Goal: Task Accomplishment & Management: Use online tool/utility

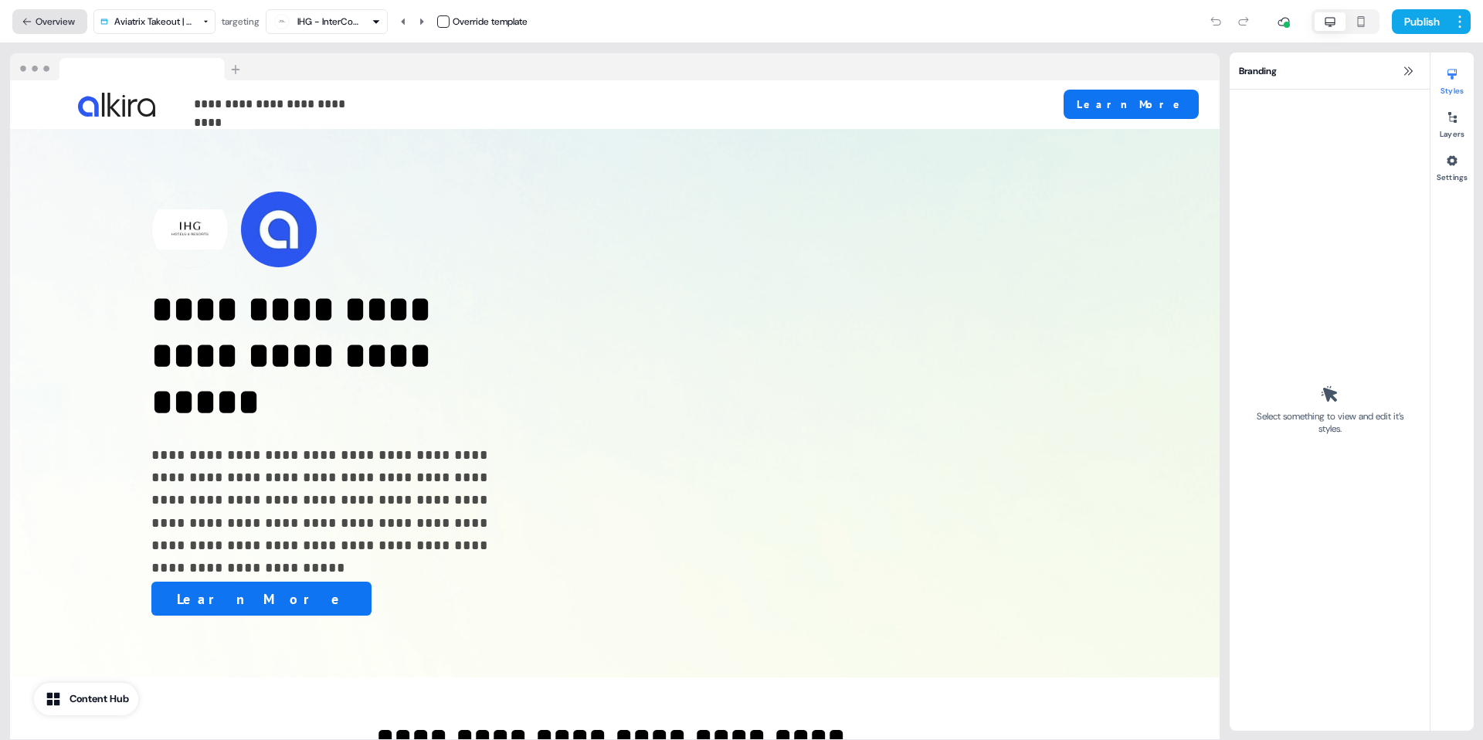
click at [63, 22] on button "Overview" at bounding box center [49, 21] width 75 height 25
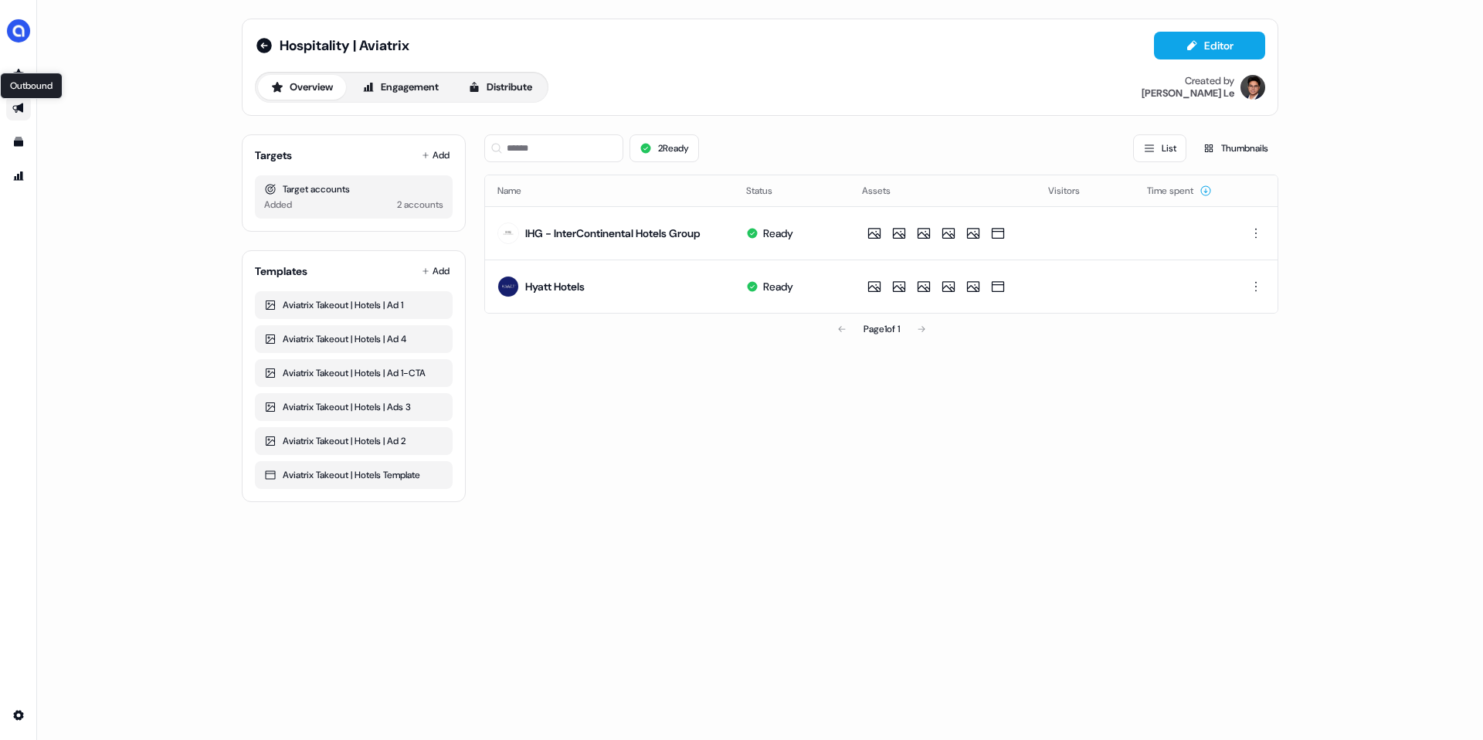
click at [12, 114] on icon "Go to outbound experience" at bounding box center [18, 108] width 12 height 12
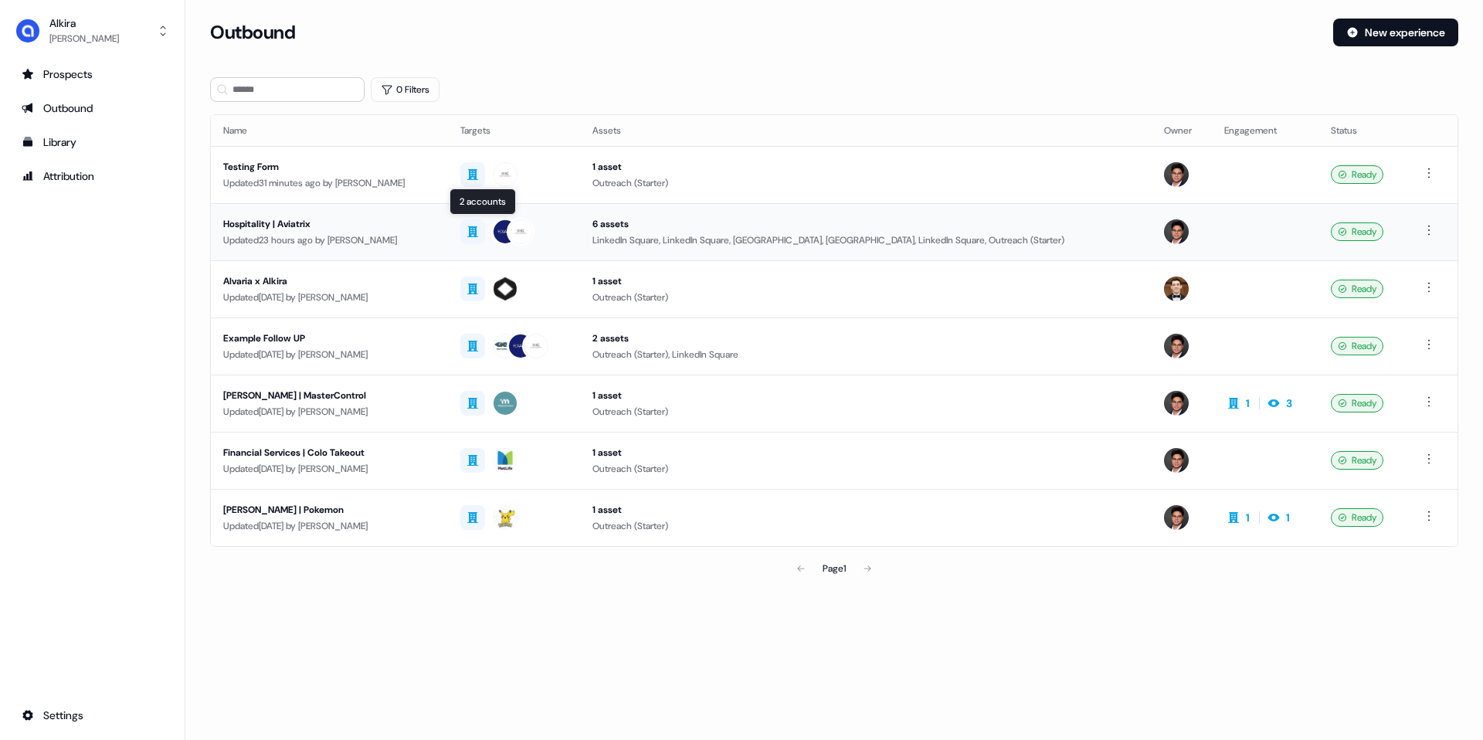
click at [508, 234] on img at bounding box center [520, 231] width 25 height 25
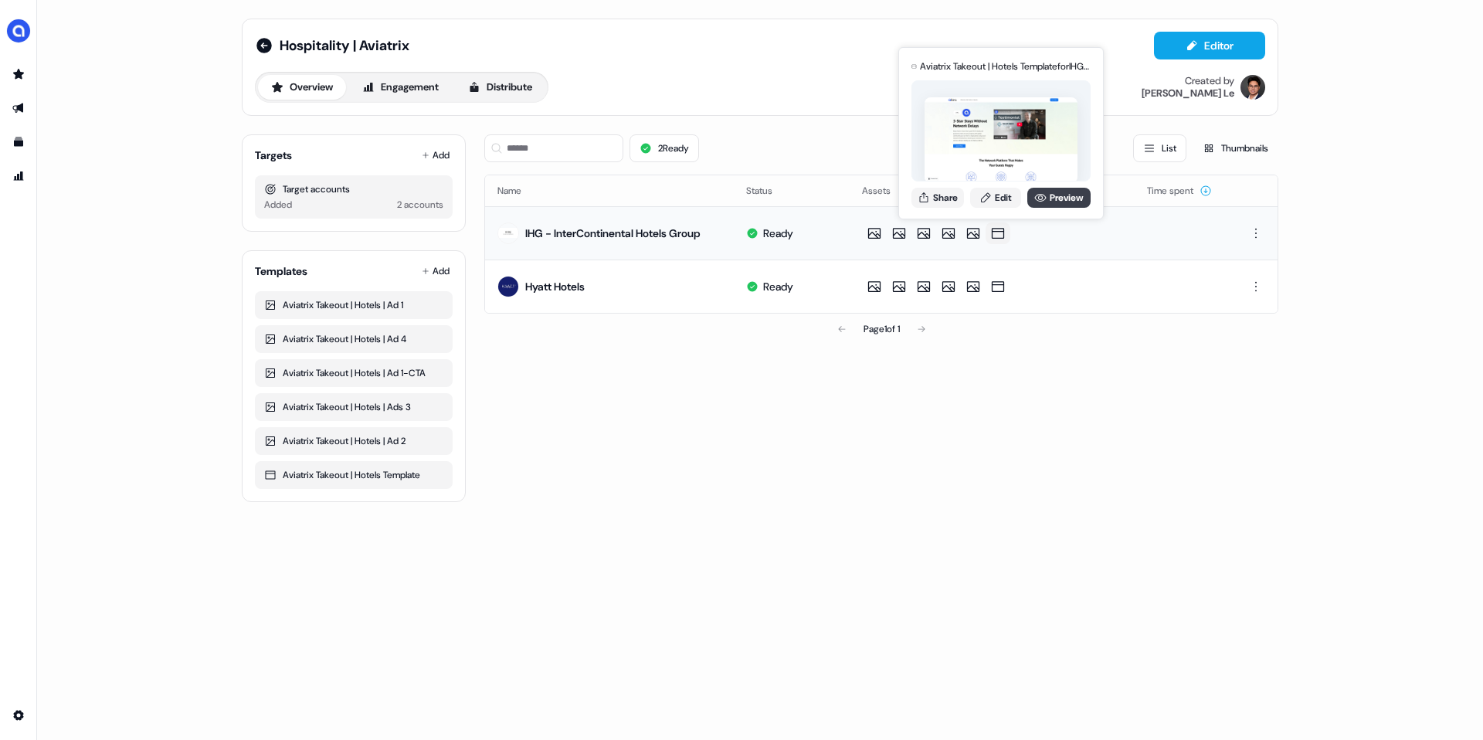
click at [1041, 196] on icon at bounding box center [1040, 197] width 12 height 12
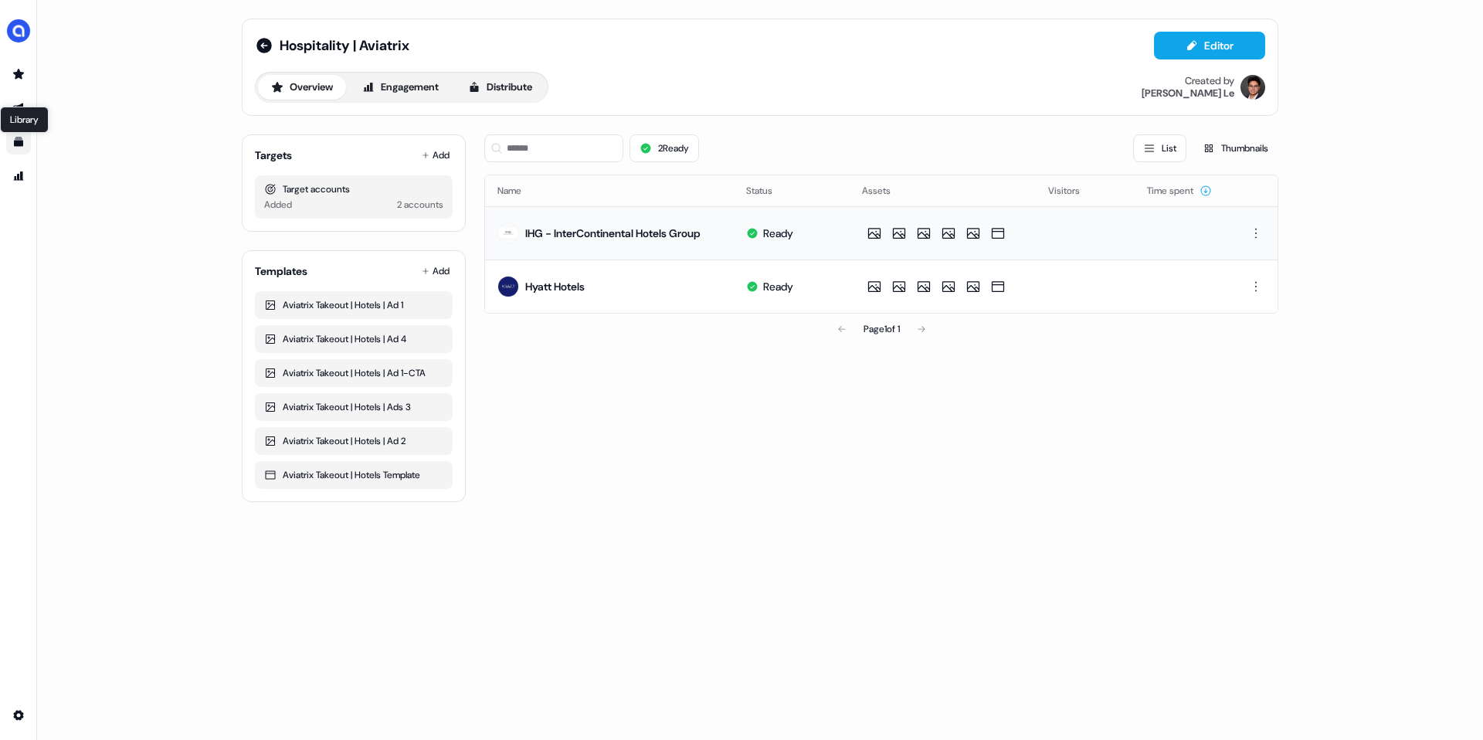
click at [17, 136] on icon "Go to templates" at bounding box center [18, 142] width 12 height 12
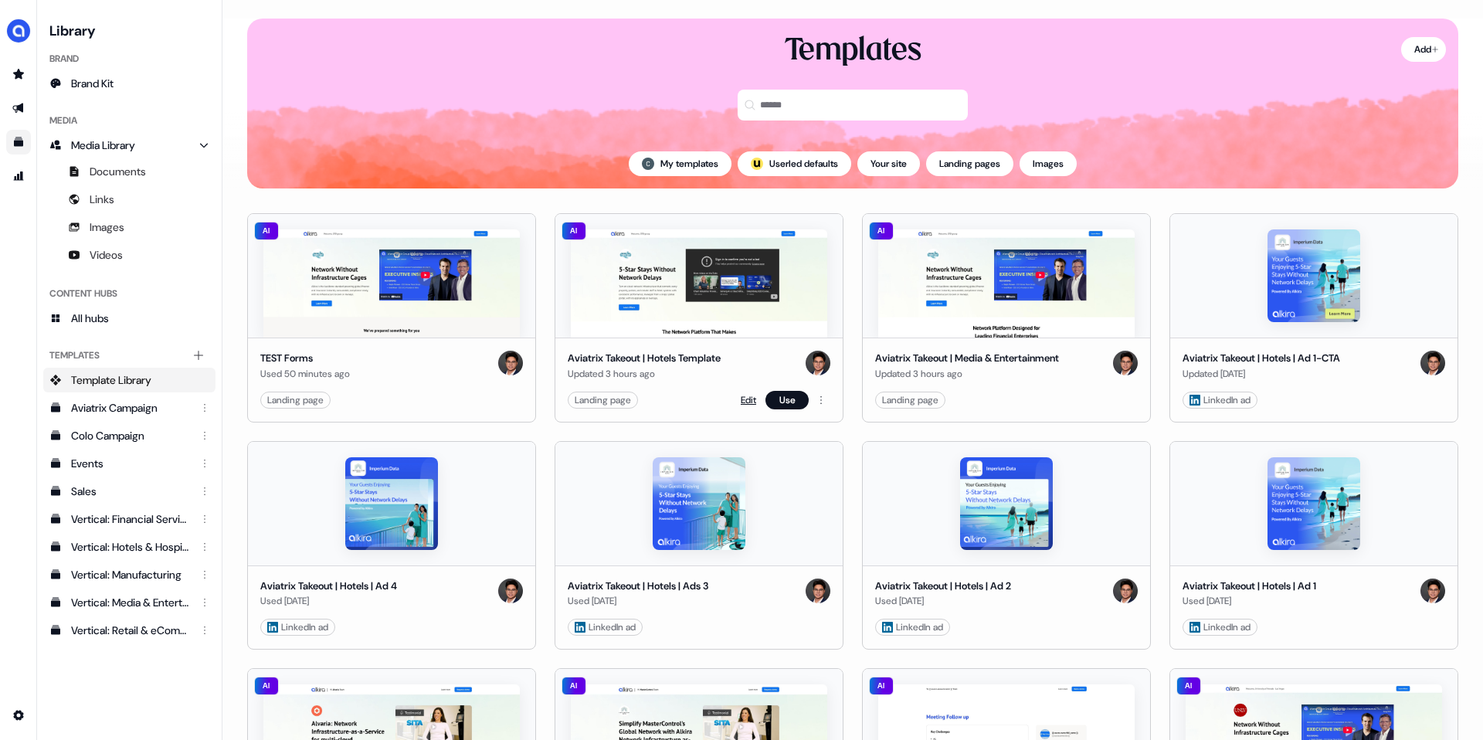
click at [744, 399] on link "Edit" at bounding box center [748, 399] width 15 height 15
click at [741, 400] on link "Edit" at bounding box center [748, 399] width 15 height 15
